Goal: Task Accomplishment & Management: Complete application form

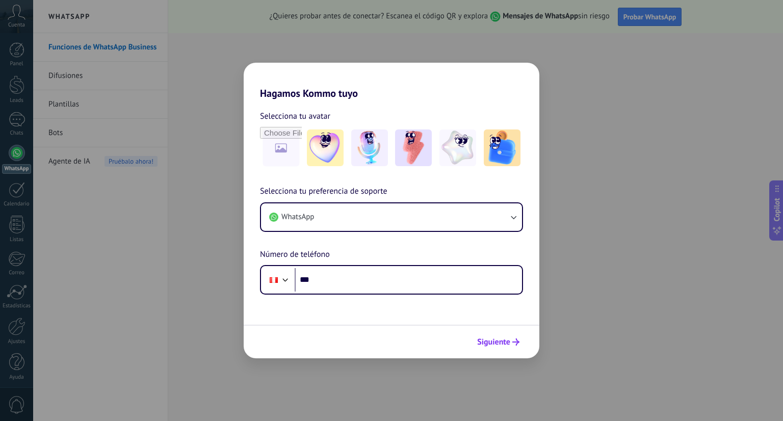
click at [513, 348] on button "Siguiente" at bounding box center [498, 341] width 51 height 17
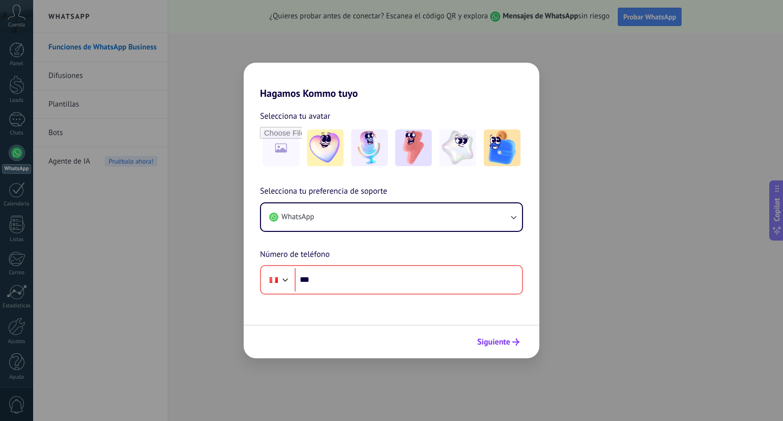
click at [513, 347] on button "Siguiente" at bounding box center [498, 341] width 51 height 17
